Goal: Obtain resource: Download file/media

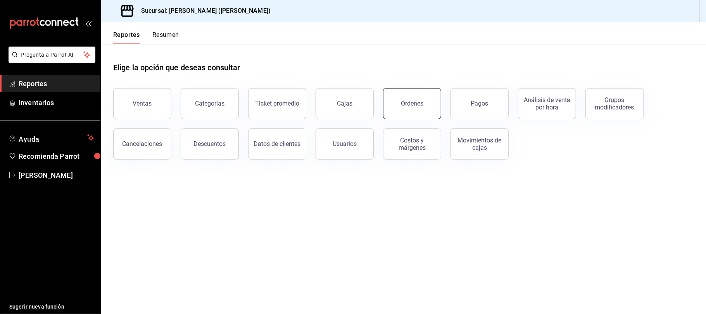
click at [415, 100] on div "Órdenes" at bounding box center [412, 103] width 22 height 7
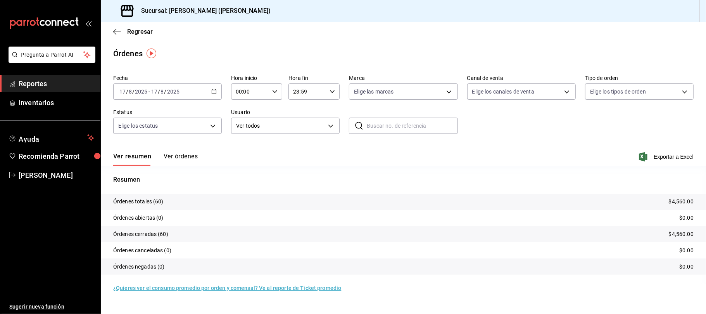
click at [663, 157] on span "Exportar a Excel" at bounding box center [667, 156] width 53 height 9
